Goal: Task Accomplishment & Management: Manage account settings

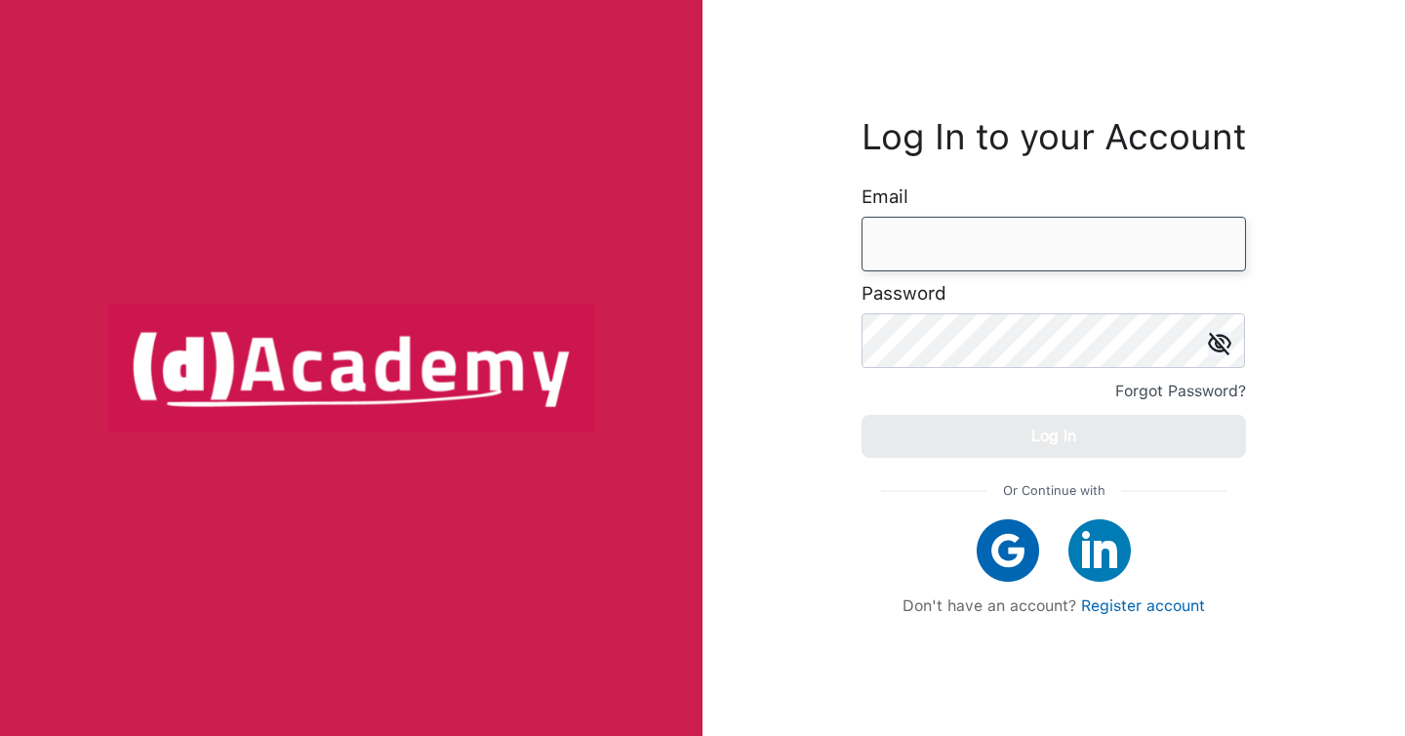
click at [904, 229] on input "email" at bounding box center [1054, 244] width 384 height 55
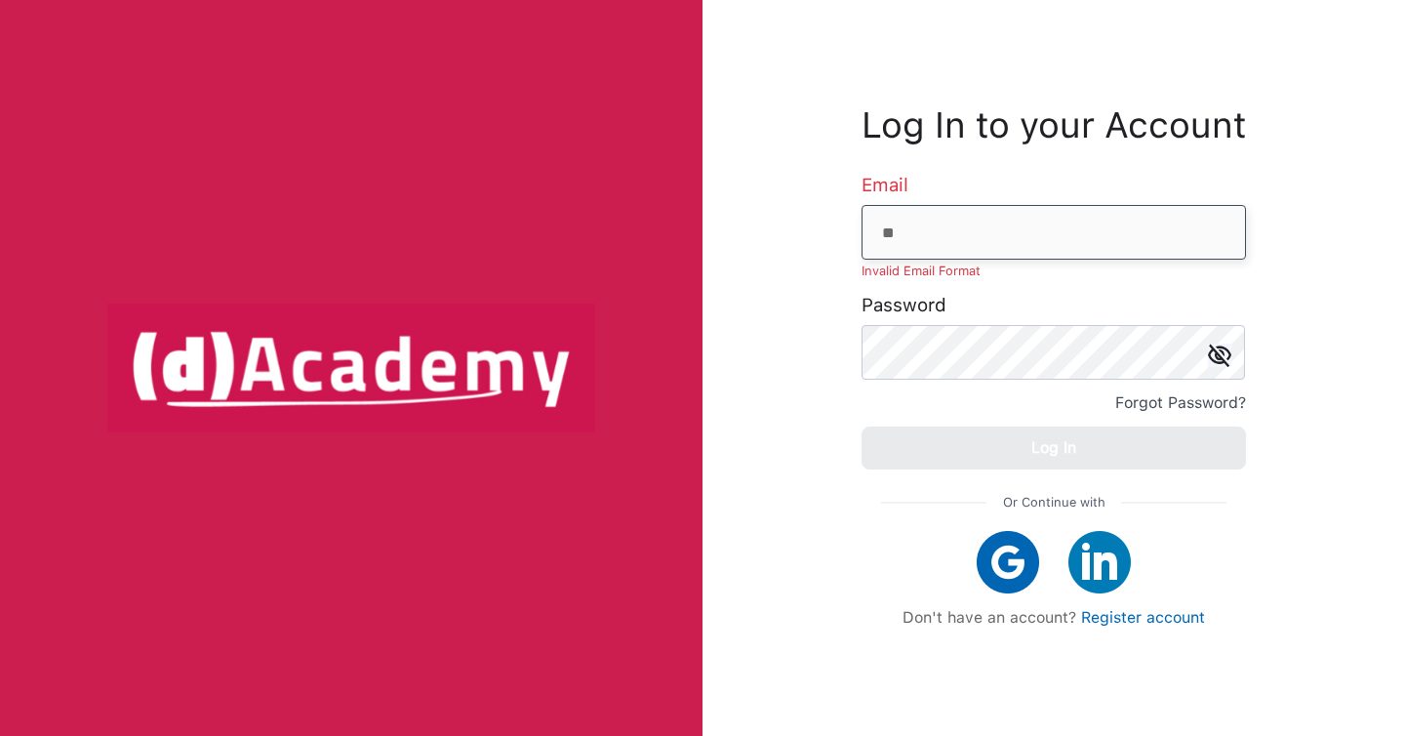
type input "**********"
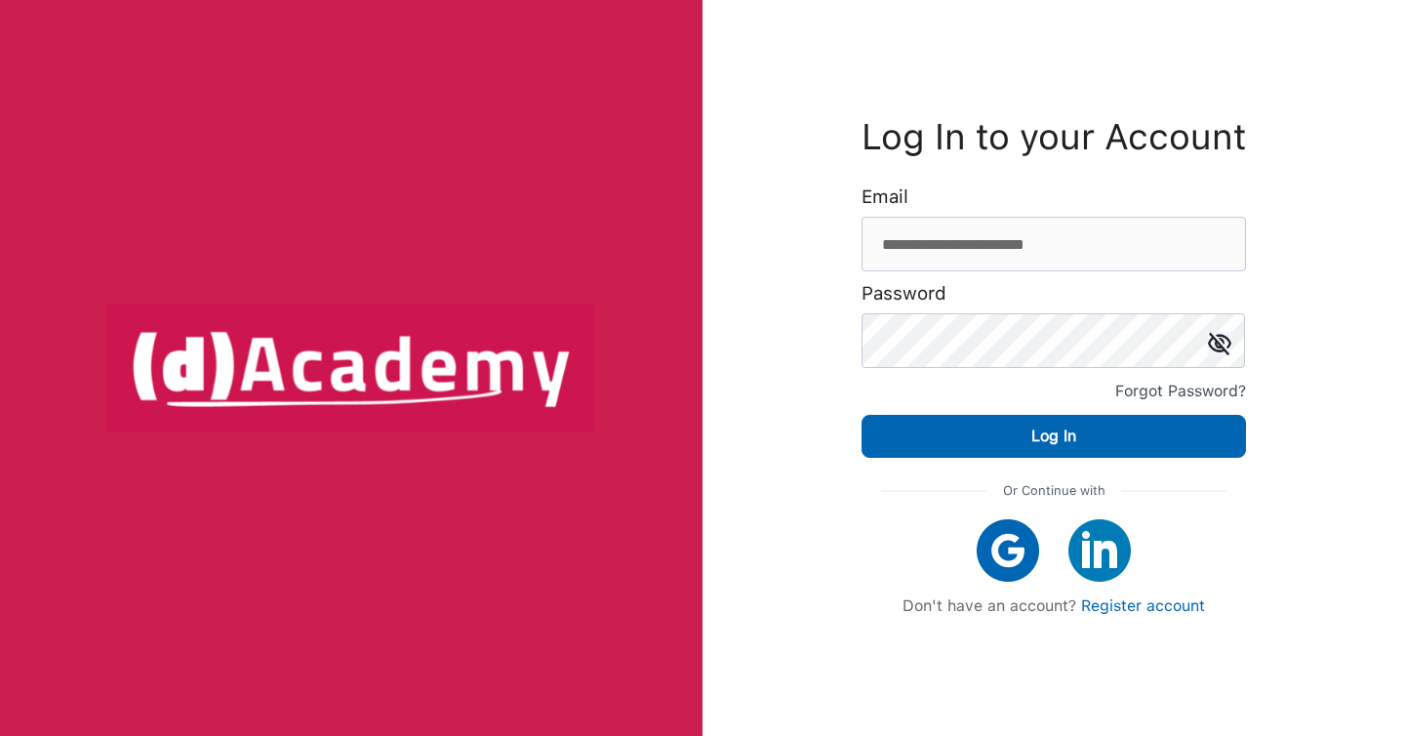
click at [1047, 458] on div "Or Continue with Don't have an account? Register account" at bounding box center [1054, 546] width 384 height 177
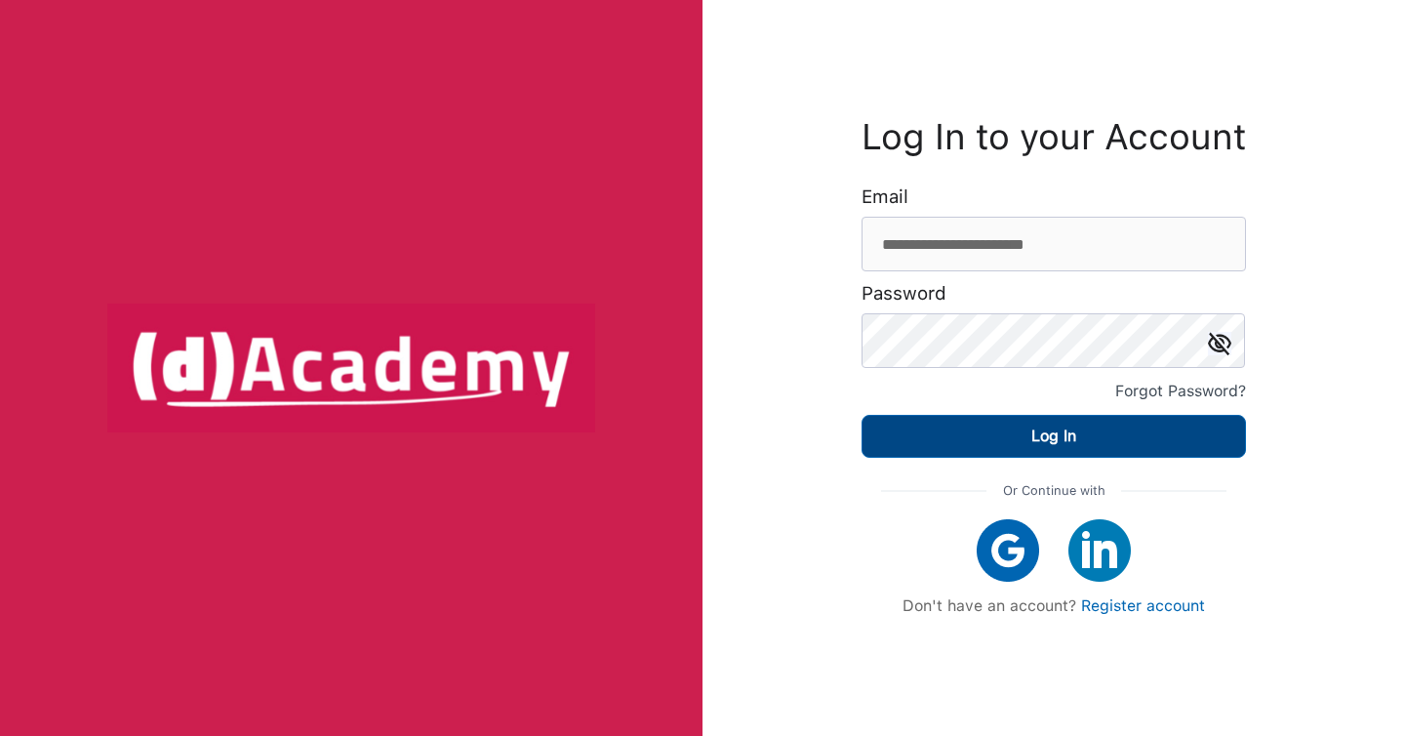
click at [1047, 444] on div "Log In" at bounding box center [1053, 436] width 45 height 27
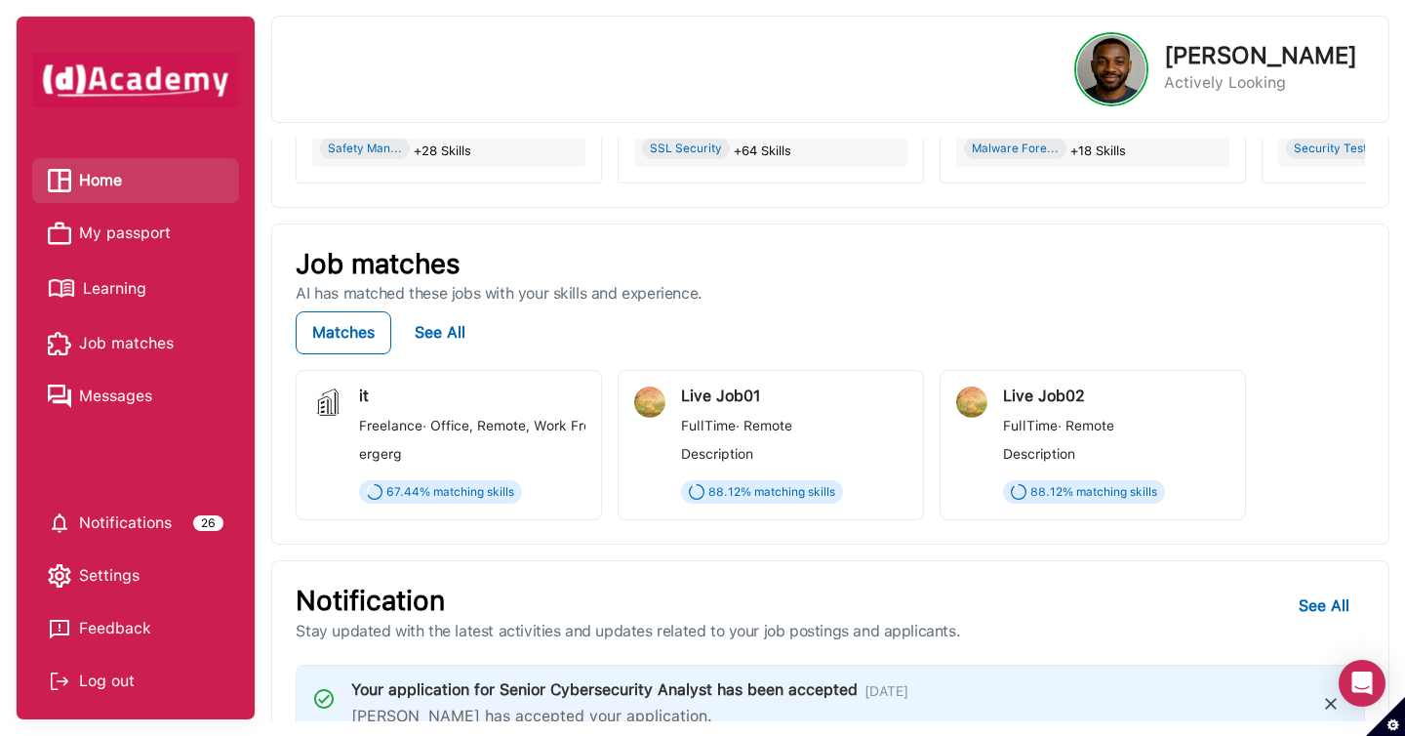
scroll to position [335, 0]
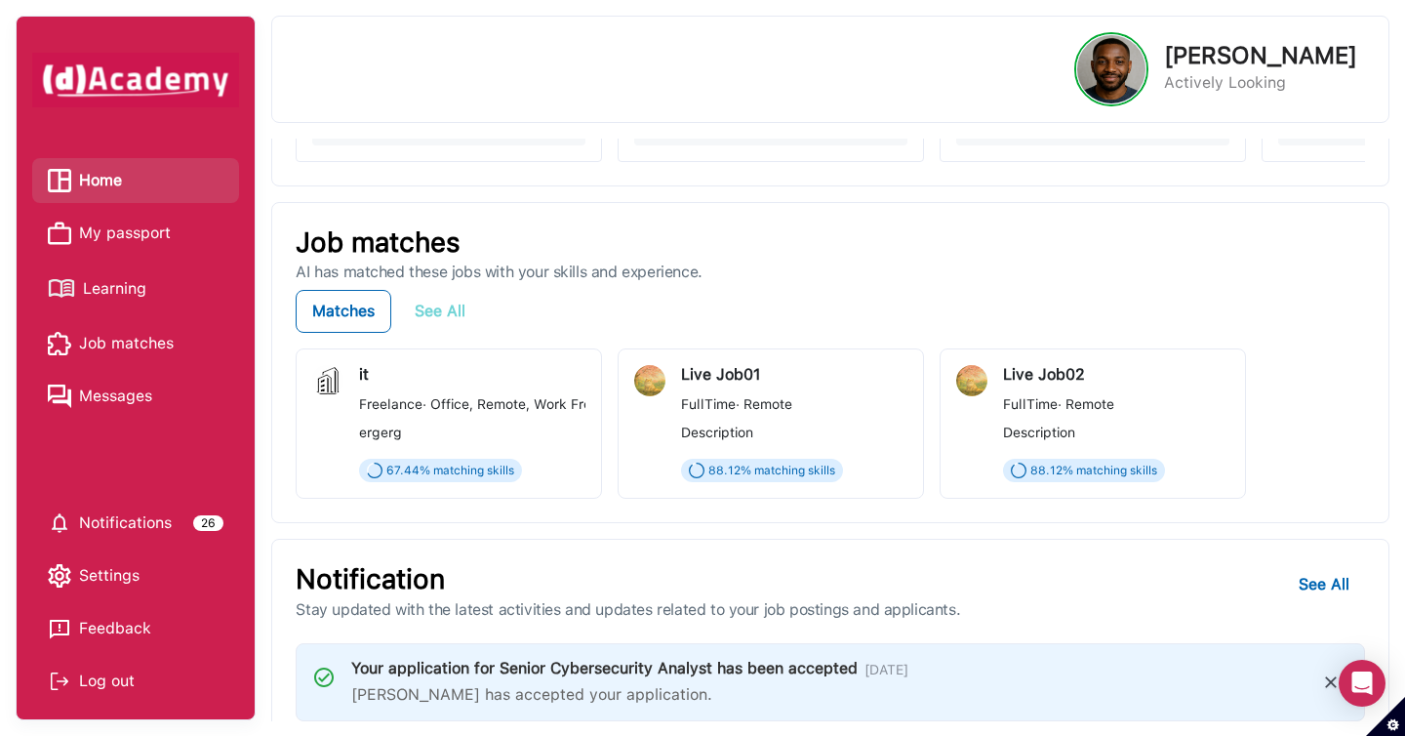
click at [424, 310] on div "See All" at bounding box center [440, 311] width 51 height 27
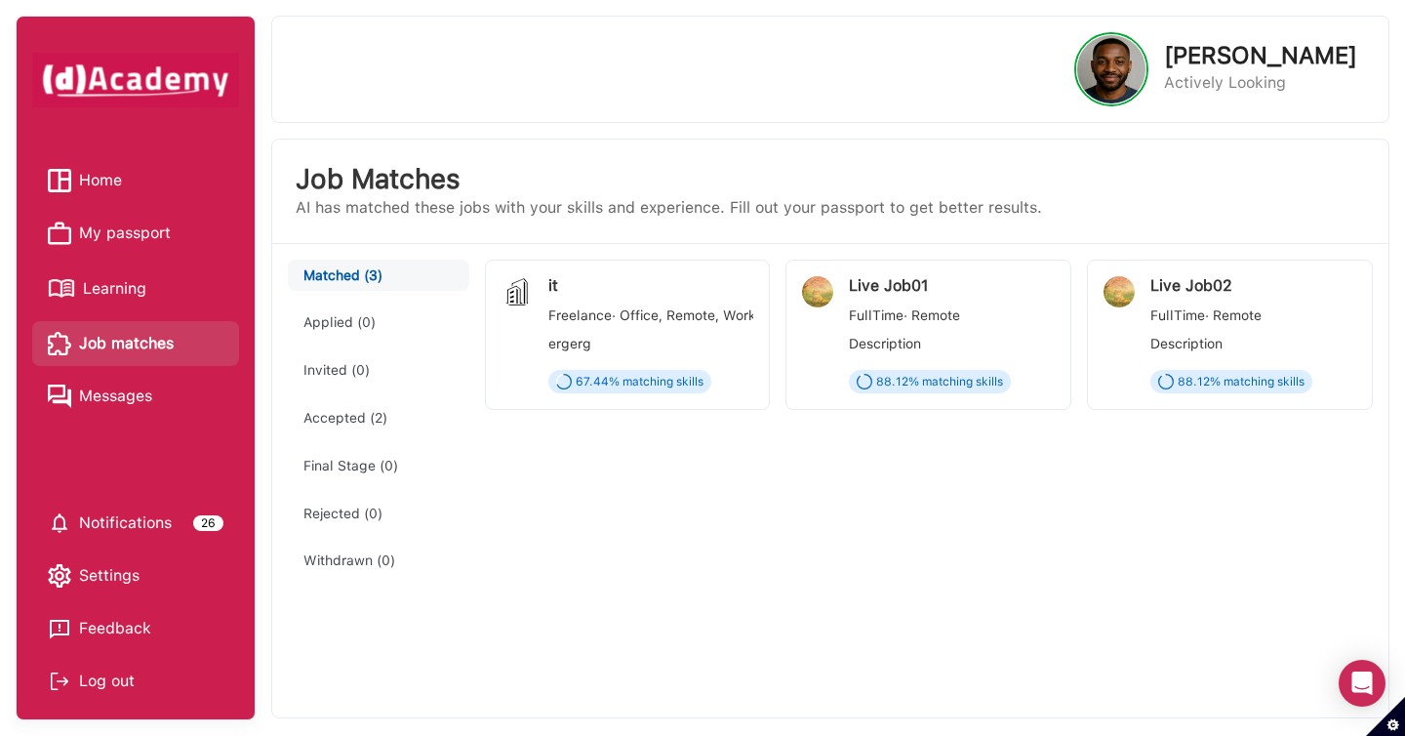
click at [366, 408] on button "Accepted (2)" at bounding box center [378, 418] width 181 height 32
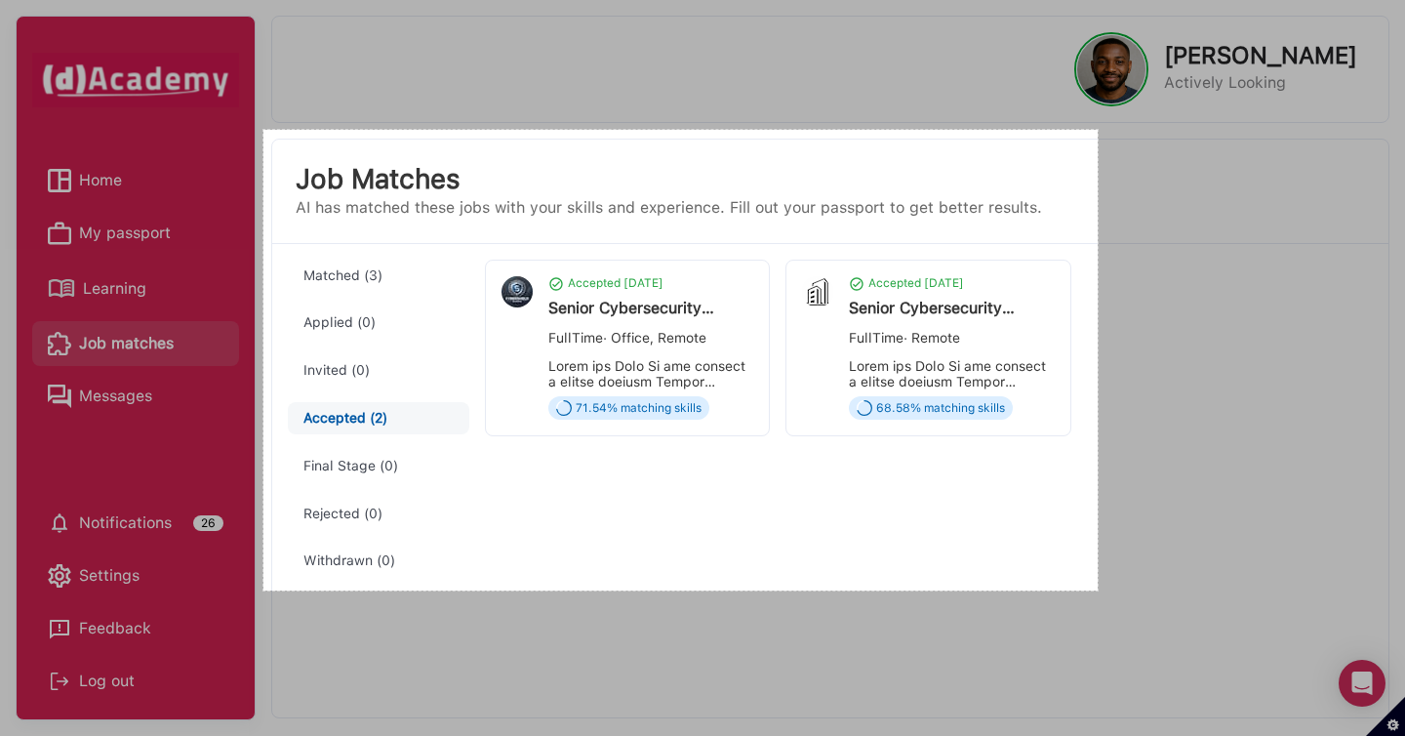
drag, startPoint x: 263, startPoint y: 130, endPoint x: 1098, endPoint y: 590, distance: 953.0
click at [1098, 590] on div "855 X 472" at bounding box center [702, 368] width 1405 height 736
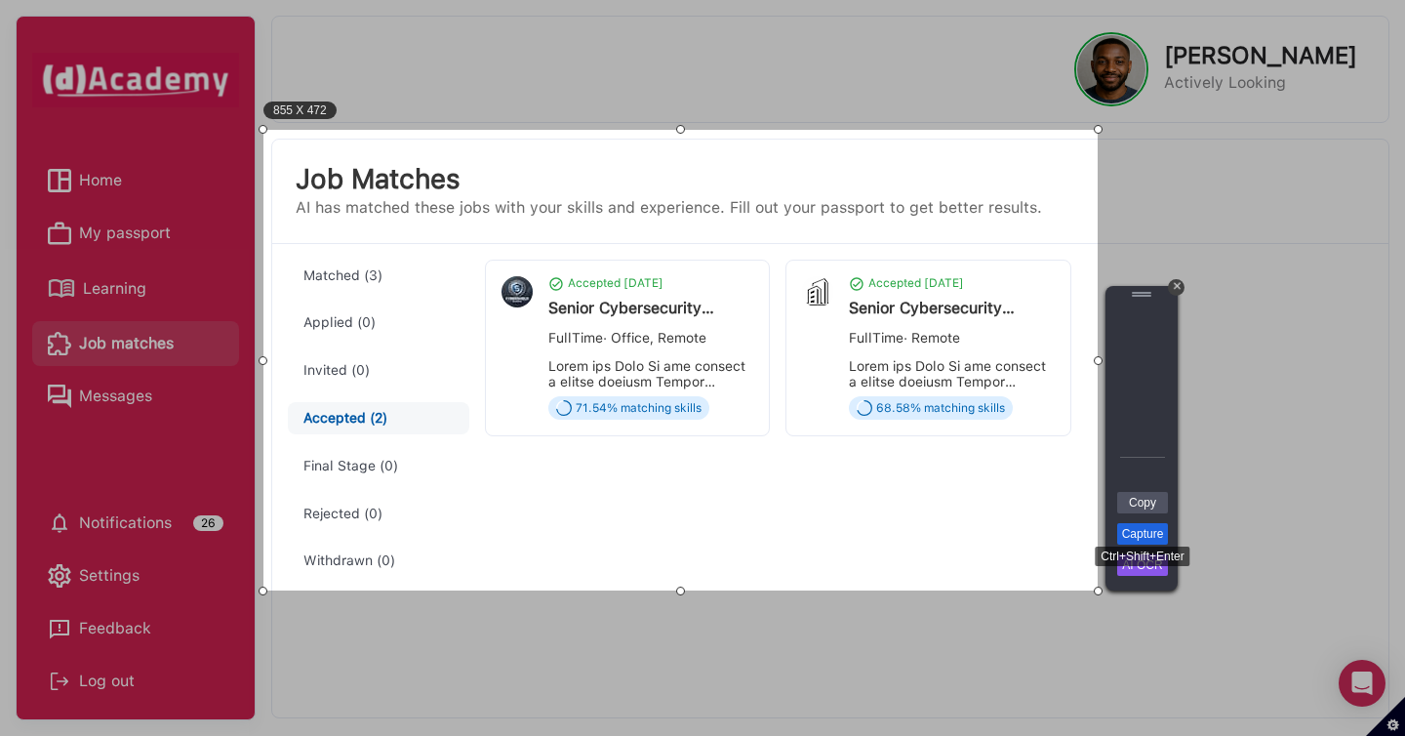
click at [1158, 536] on link "Capture" at bounding box center [1142, 533] width 51 height 21
